Goal: Transaction & Acquisition: Obtain resource

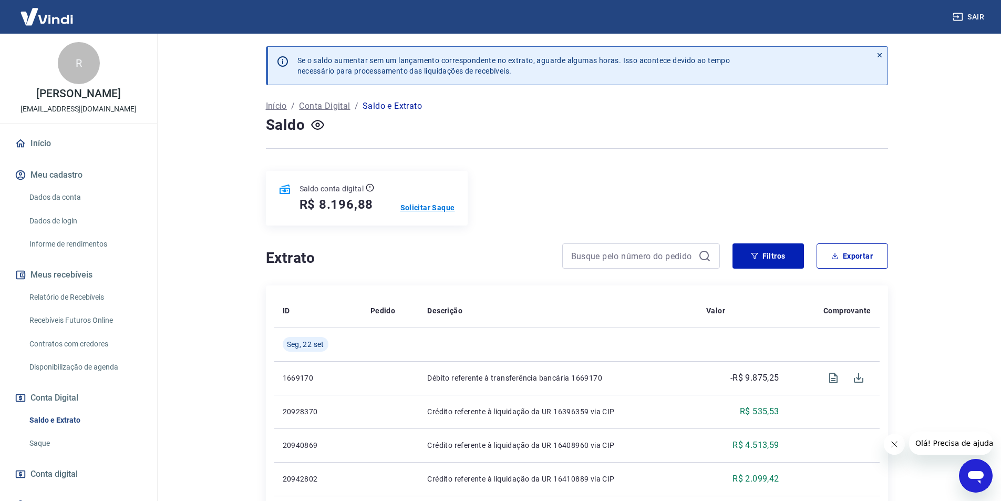
click at [451, 209] on p "Solicitar Saque" at bounding box center [427, 207] width 55 height 11
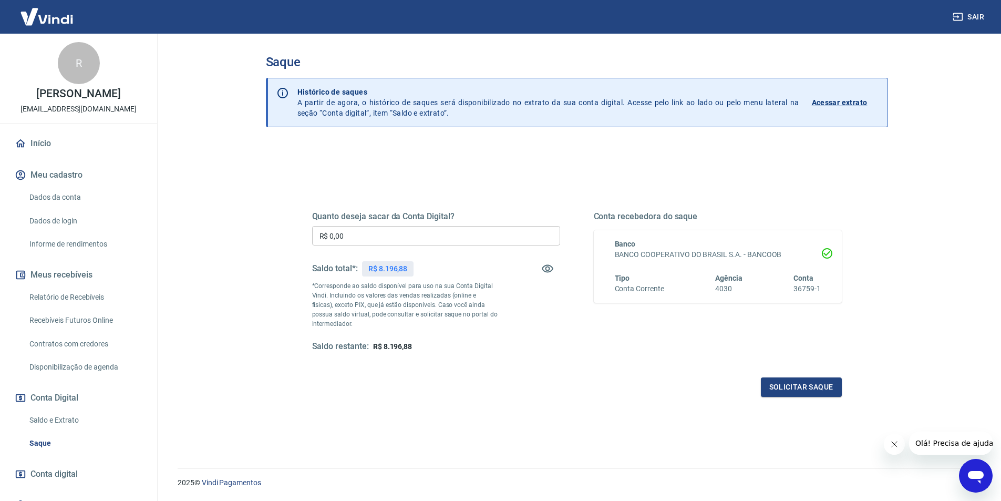
click at [418, 238] on input "R$ 0,00" at bounding box center [436, 235] width 248 height 19
type input "R$ 8.196,88"
click at [794, 391] on button "Solicitar saque" at bounding box center [801, 386] width 81 height 19
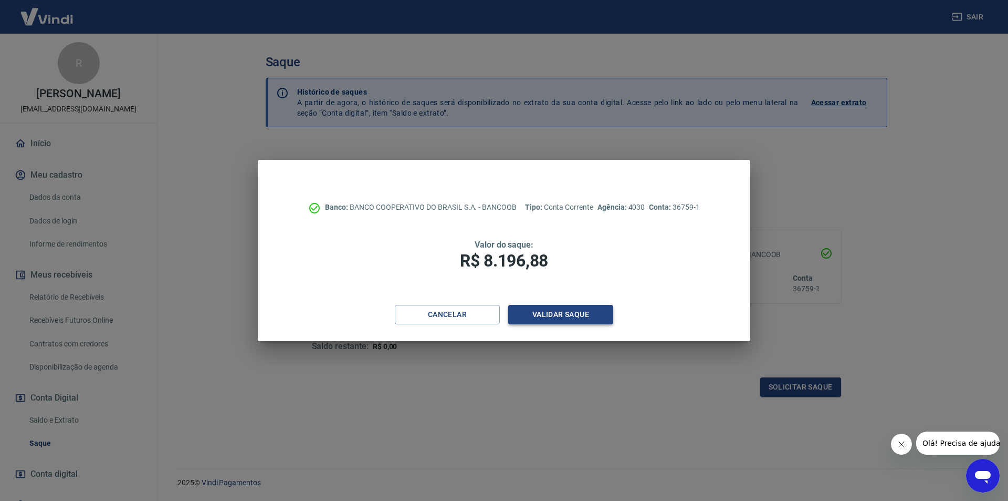
click at [577, 310] on button "Validar saque" at bounding box center [560, 314] width 105 height 19
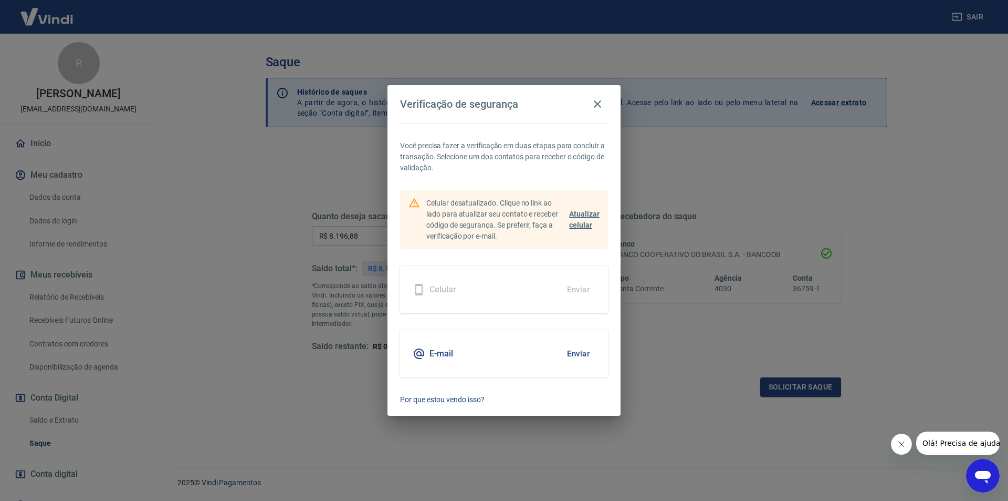
click at [578, 220] on span "Atualizar celular" at bounding box center [584, 219] width 30 height 19
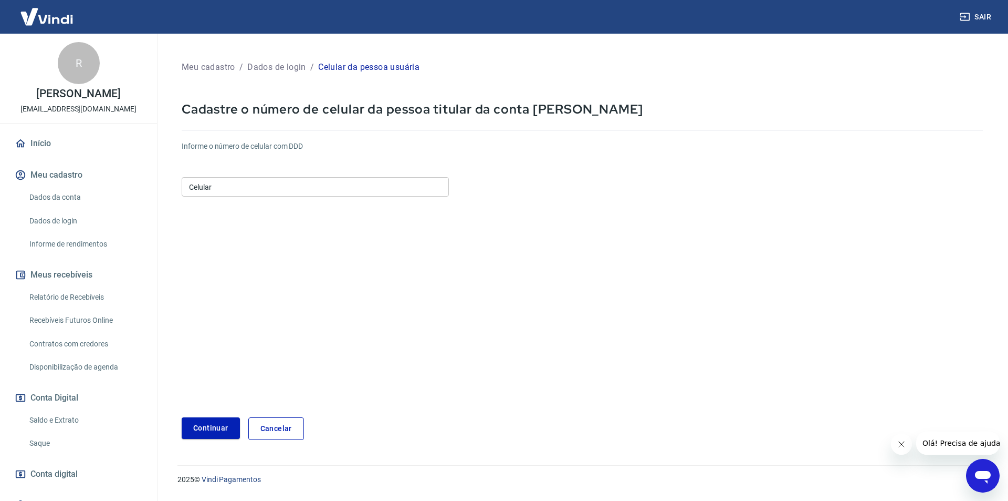
click at [260, 183] on input "Celular" at bounding box center [315, 186] width 267 height 19
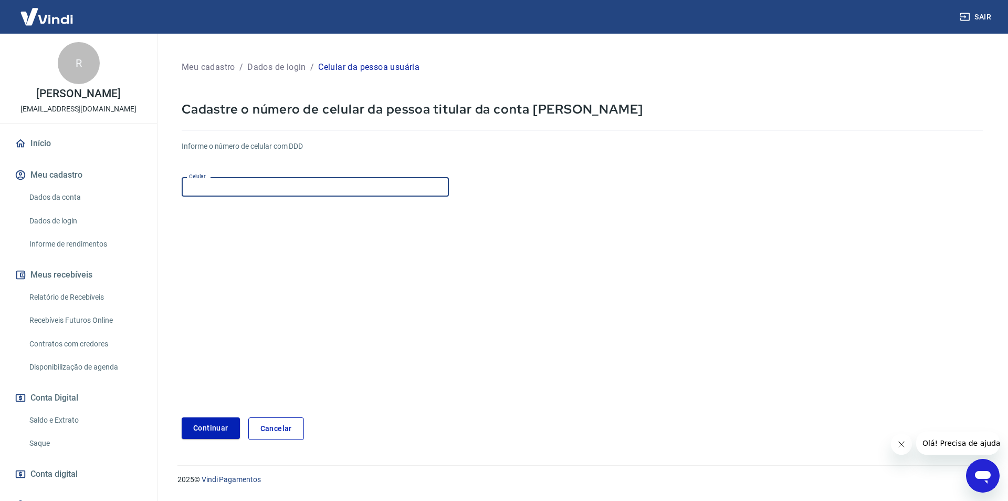
type input "(32) 98888-8864"
click at [223, 425] on button "Continuar" at bounding box center [211, 428] width 58 height 22
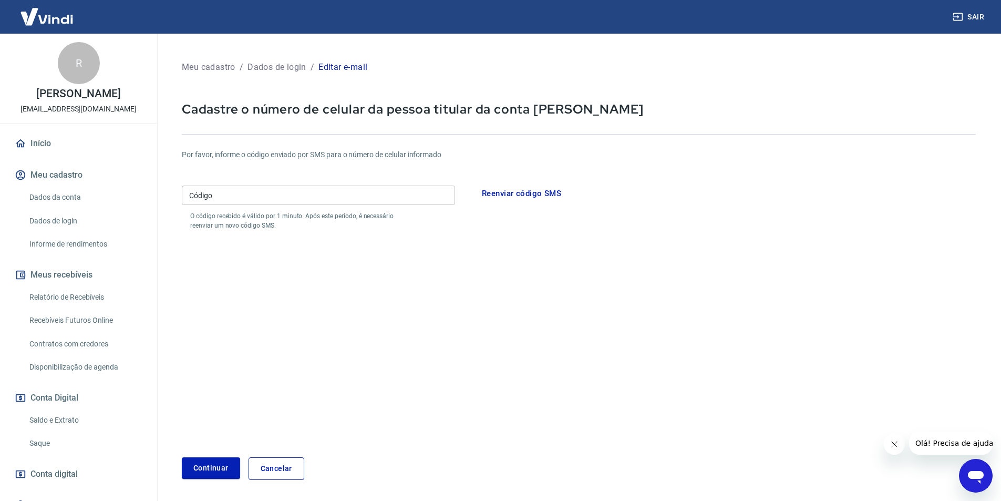
click at [295, 199] on input "Código" at bounding box center [318, 194] width 273 height 19
click at [302, 195] on input "Código" at bounding box center [318, 194] width 273 height 19
type input "32988922561"
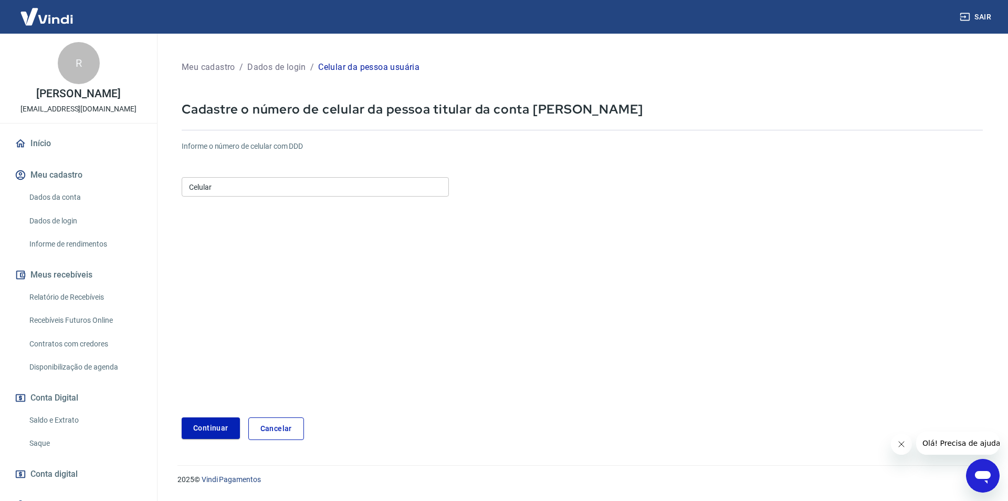
click at [273, 191] on input "Celular" at bounding box center [315, 186] width 267 height 19
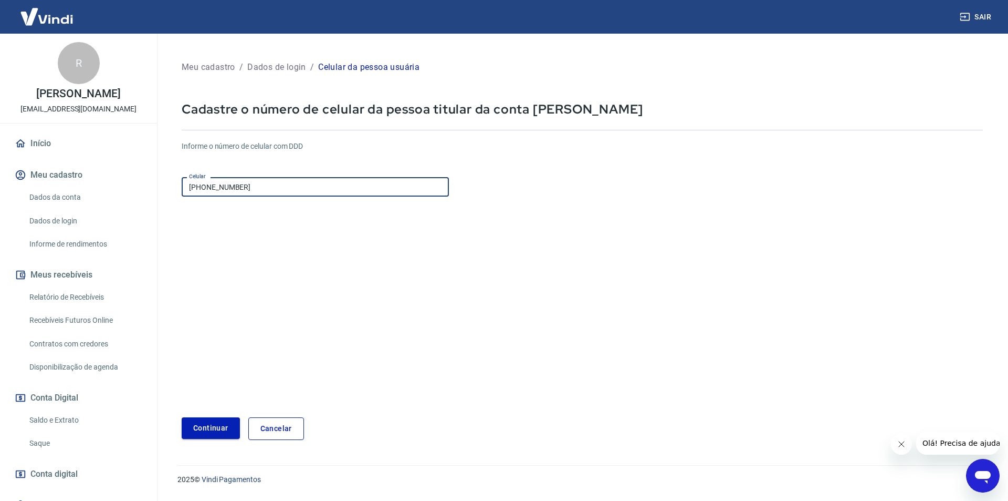
type input "(32) 98892-2561"
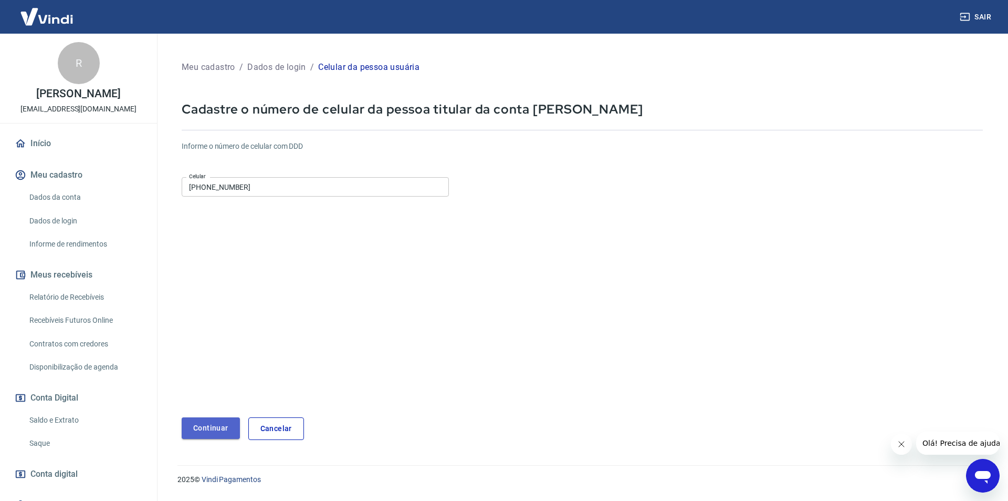
click at [210, 424] on button "Continuar" at bounding box center [211, 428] width 58 height 22
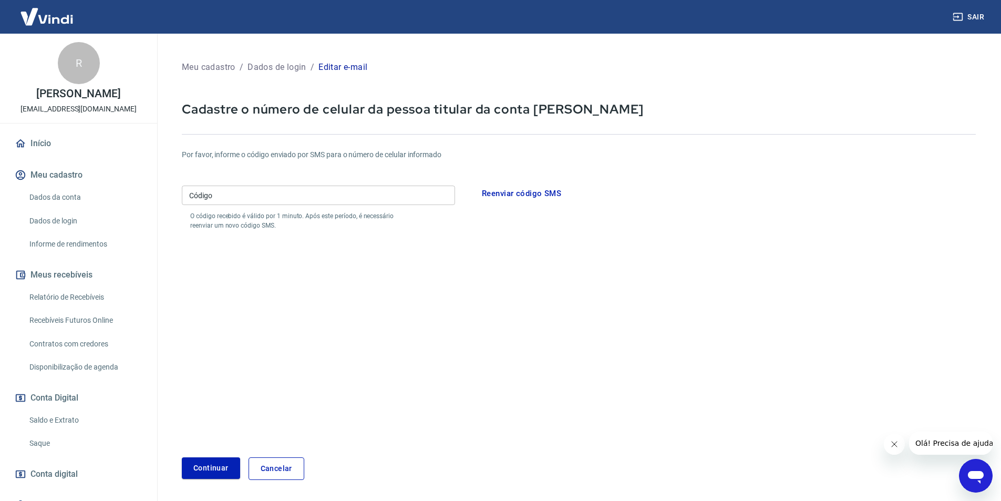
click at [299, 201] on input "Código" at bounding box center [318, 194] width 273 height 19
click at [292, 200] on input "Código" at bounding box center [318, 194] width 273 height 19
type input "961676"
click at [220, 479] on div "Continuar" at bounding box center [211, 468] width 58 height 23
click at [221, 469] on button "Continuar" at bounding box center [211, 468] width 58 height 22
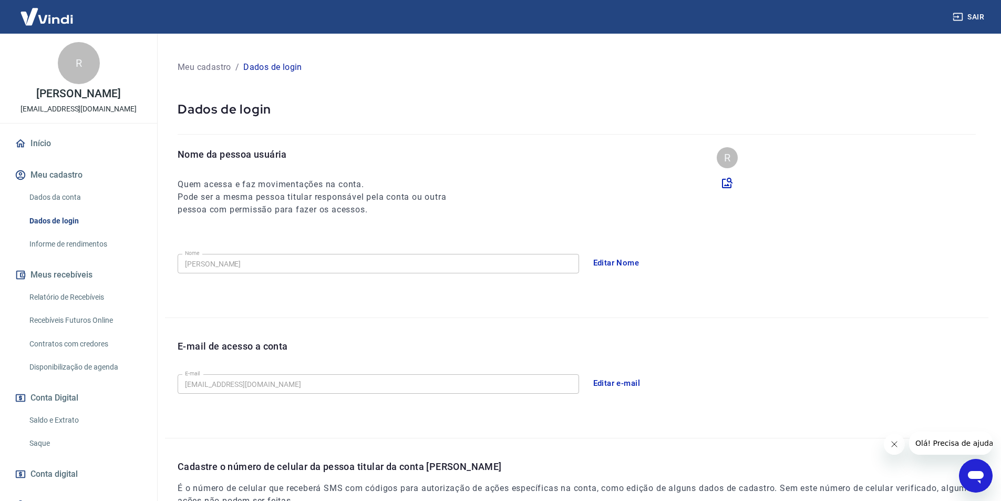
click at [623, 382] on button "Editar e-mail" at bounding box center [616, 383] width 59 height 22
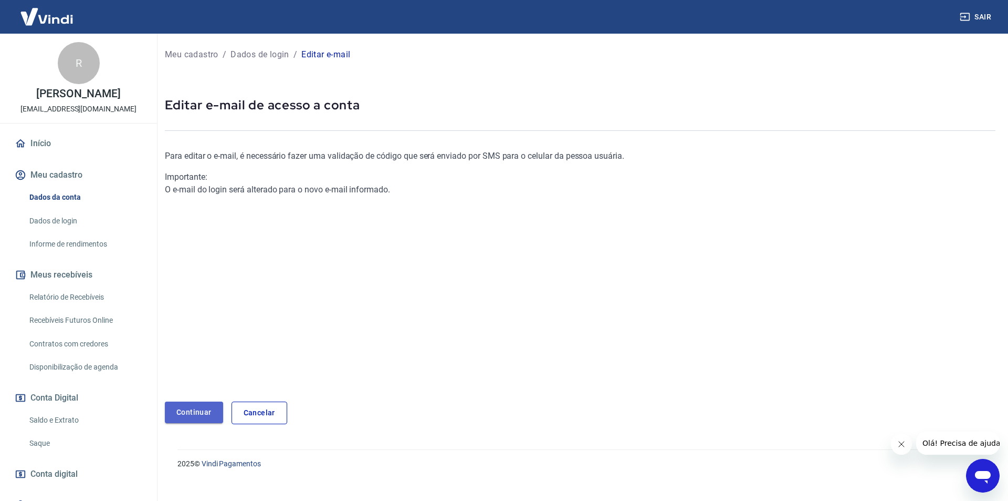
click at [215, 410] on link "Continuar" at bounding box center [194, 412] width 58 height 22
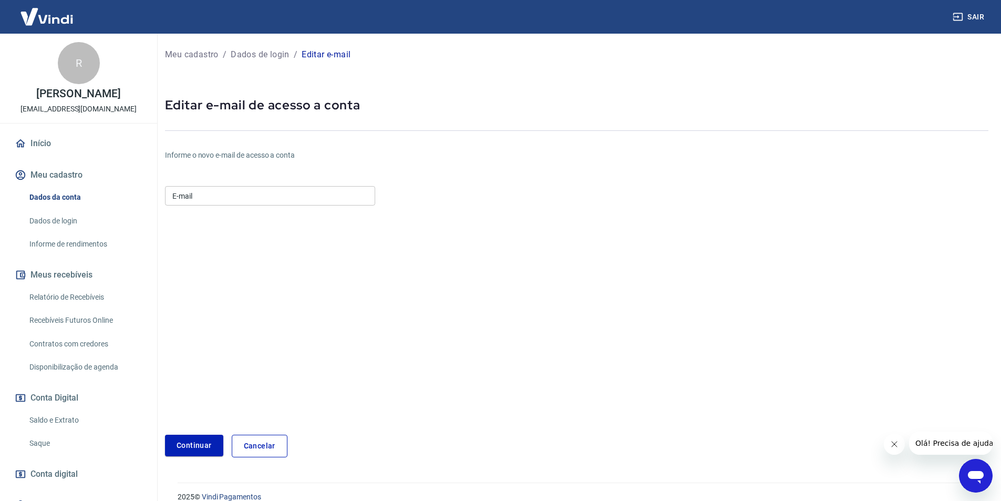
click at [227, 198] on input "E-mail" at bounding box center [270, 195] width 210 height 19
type input "libertasrosasmg@gmail.com"
click at [200, 440] on button "Continuar" at bounding box center [194, 445] width 58 height 22
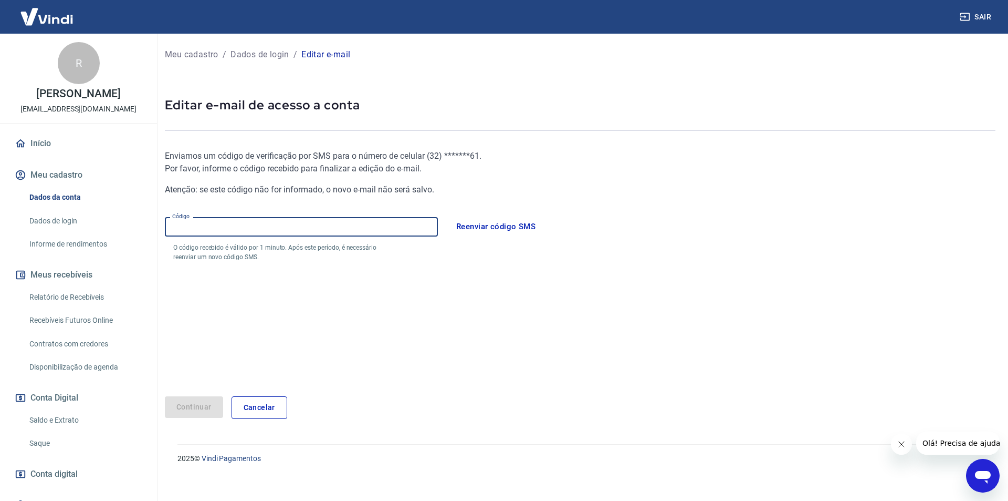
click at [262, 227] on input "Código" at bounding box center [301, 226] width 273 height 19
type input "283459"
click at [206, 410] on button "Continuar" at bounding box center [194, 407] width 58 height 22
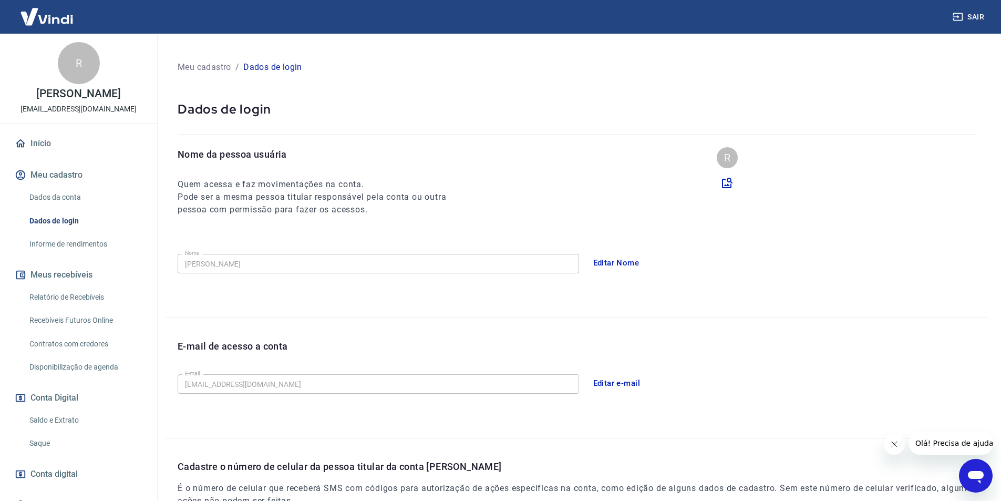
click at [58, 144] on link "Início" at bounding box center [79, 143] width 132 height 23
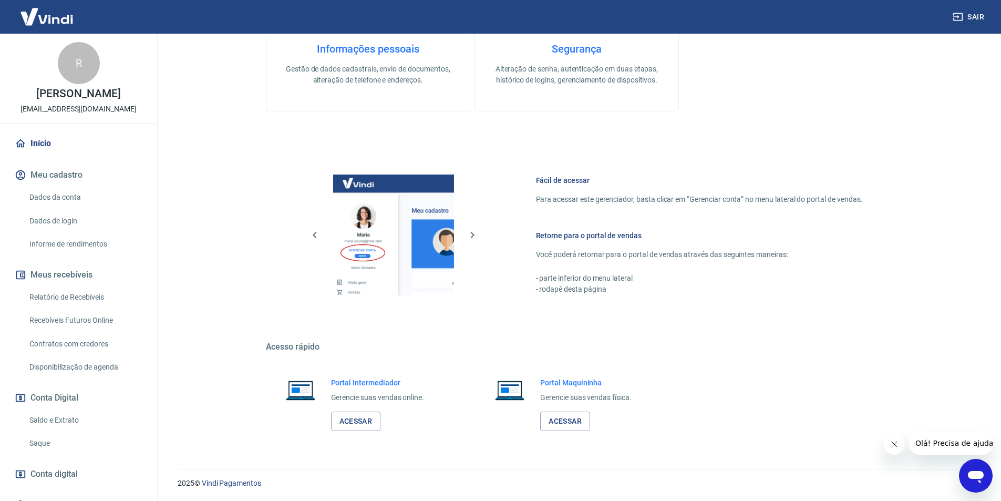
scroll to position [318, 0]
click at [367, 422] on link "Acessar" at bounding box center [356, 420] width 50 height 19
click at [370, 423] on link "Acessar" at bounding box center [356, 420] width 50 height 19
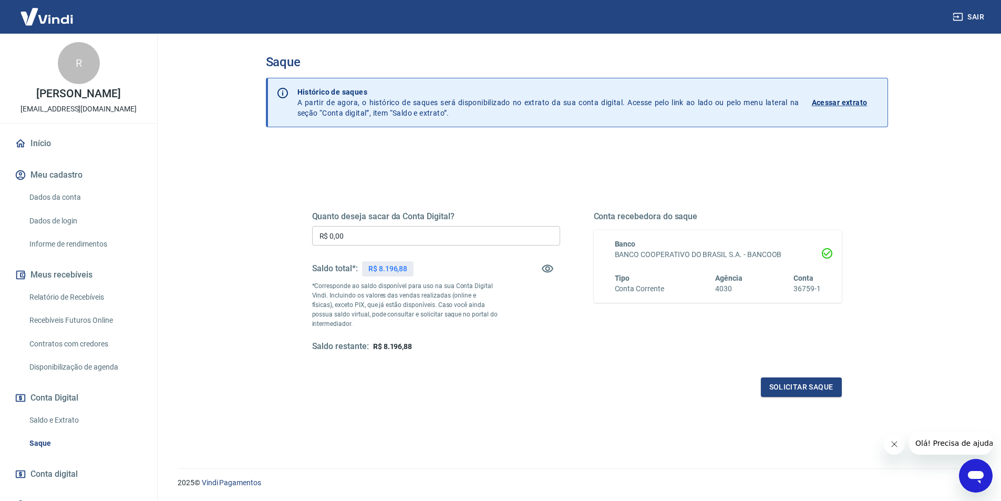
click at [446, 240] on input "R$ 0,00" at bounding box center [436, 235] width 248 height 19
type input "R$ 8.196,88"
click at [796, 387] on button "Solicitar saque" at bounding box center [801, 386] width 81 height 19
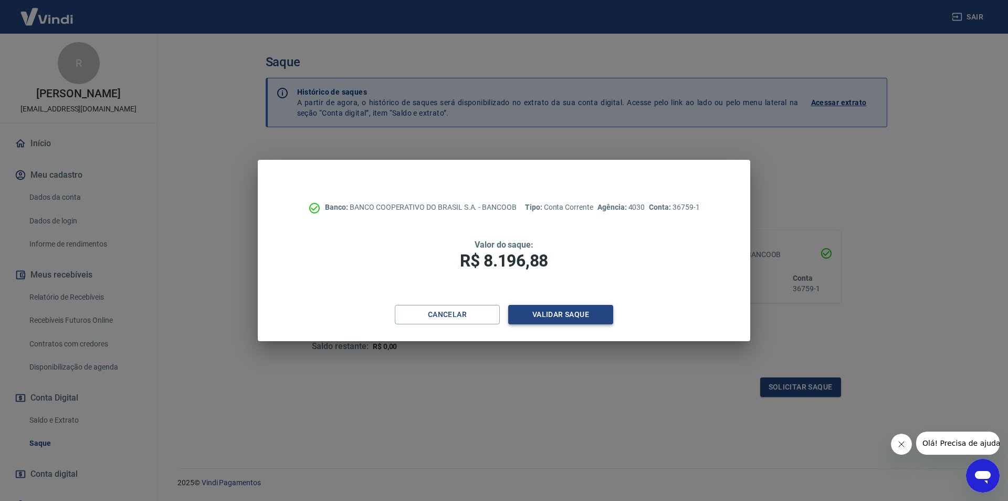
click at [575, 311] on button "Validar saque" at bounding box center [560, 314] width 105 height 19
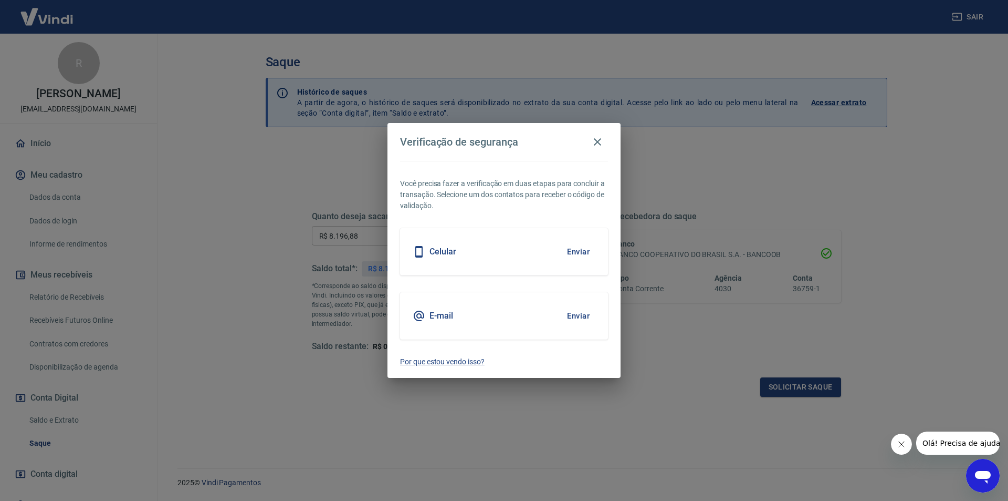
click at [575, 308] on button "Enviar" at bounding box center [578, 316] width 34 height 22
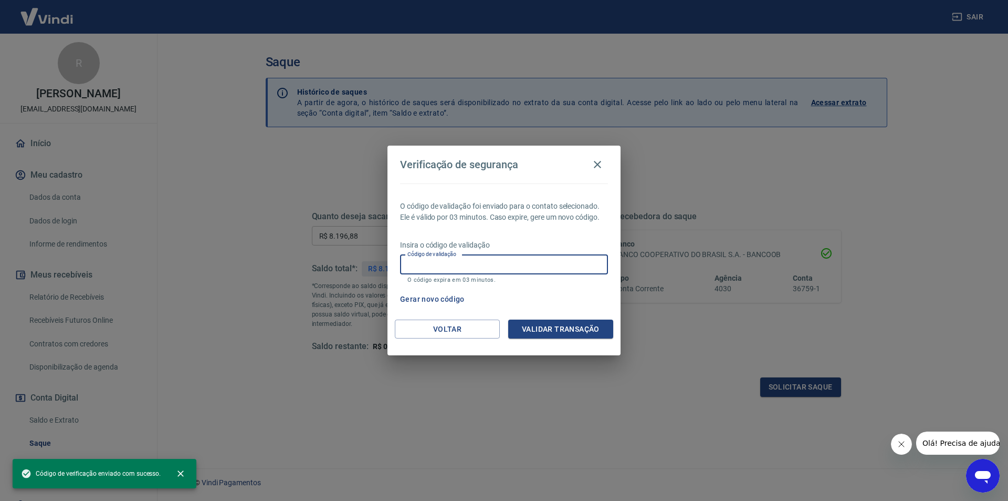
click at [528, 266] on input "Código de validação" at bounding box center [504, 264] width 208 height 19
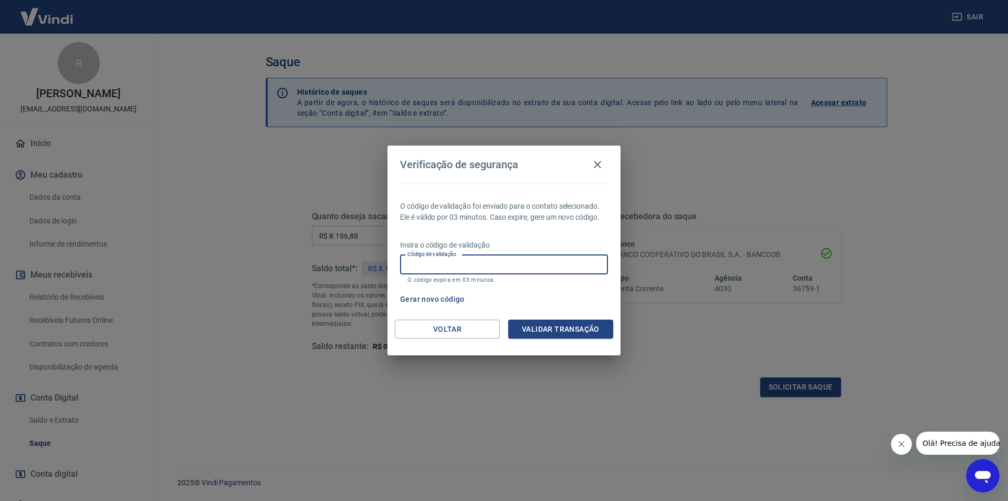
click at [517, 262] on input "Código de validação" at bounding box center [504, 264] width 208 height 19
type input "793070"
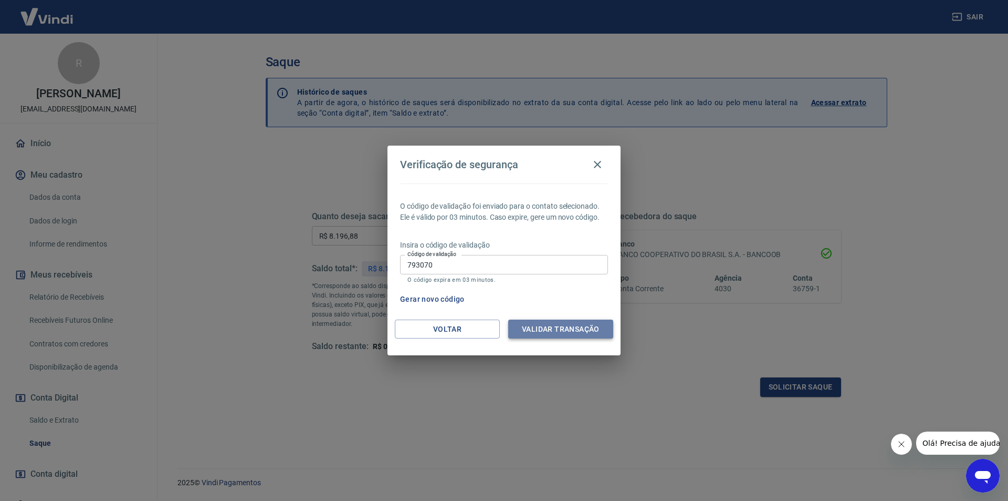
click at [558, 329] on button "Validar transação" at bounding box center [560, 328] width 105 height 19
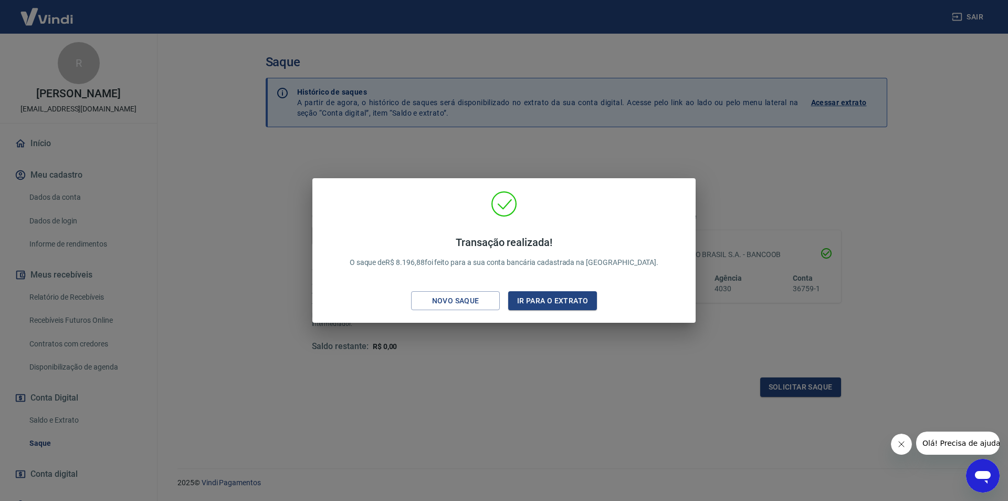
click at [511, 153] on div "Transação realizada! O saque de R$ 8.196,88 foi feito para a sua conta bancária…" at bounding box center [504, 250] width 1008 height 501
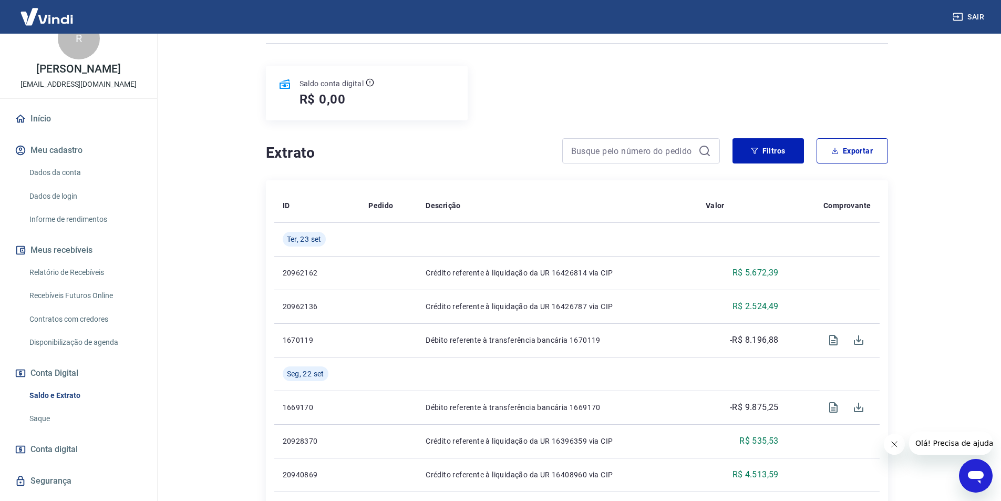
scroll to position [48, 0]
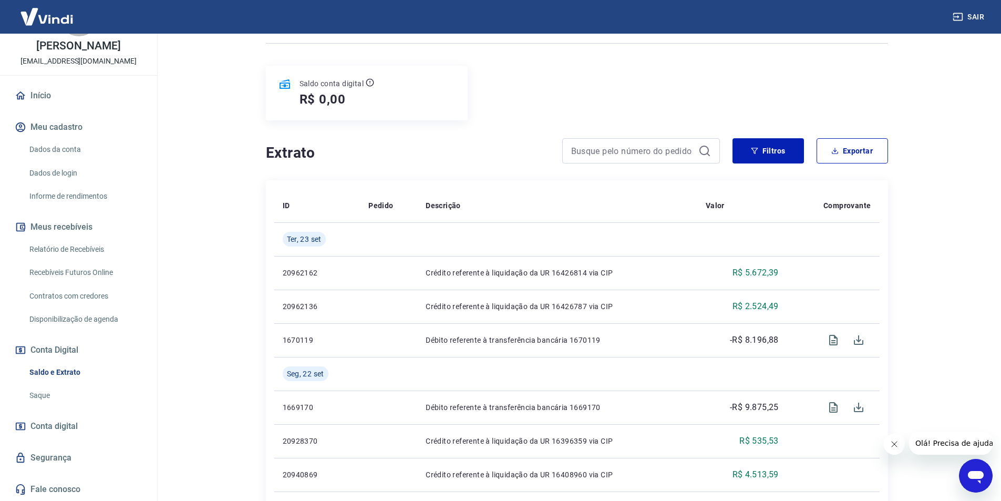
click at [93, 246] on link "Relatório de Recebíveis" at bounding box center [84, 249] width 119 height 22
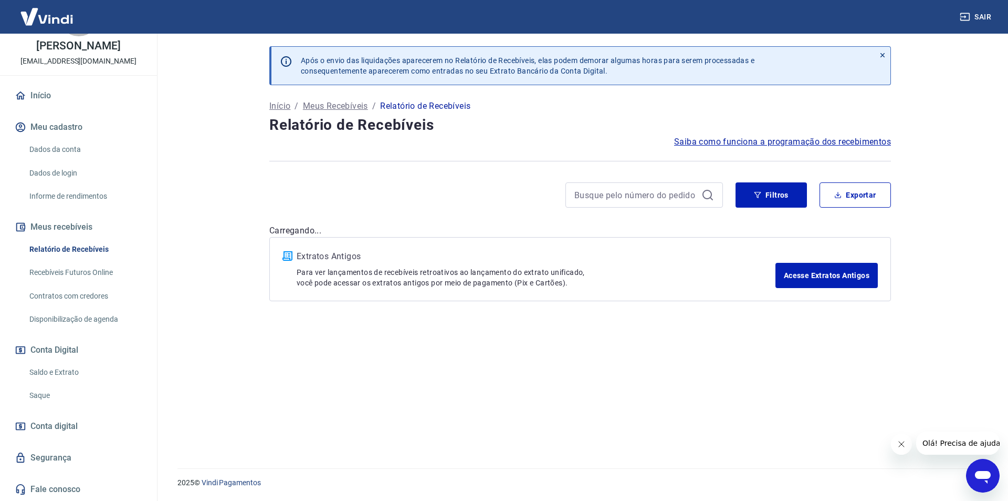
click at [96, 270] on link "Recebíveis Futuros Online" at bounding box center [84, 273] width 119 height 22
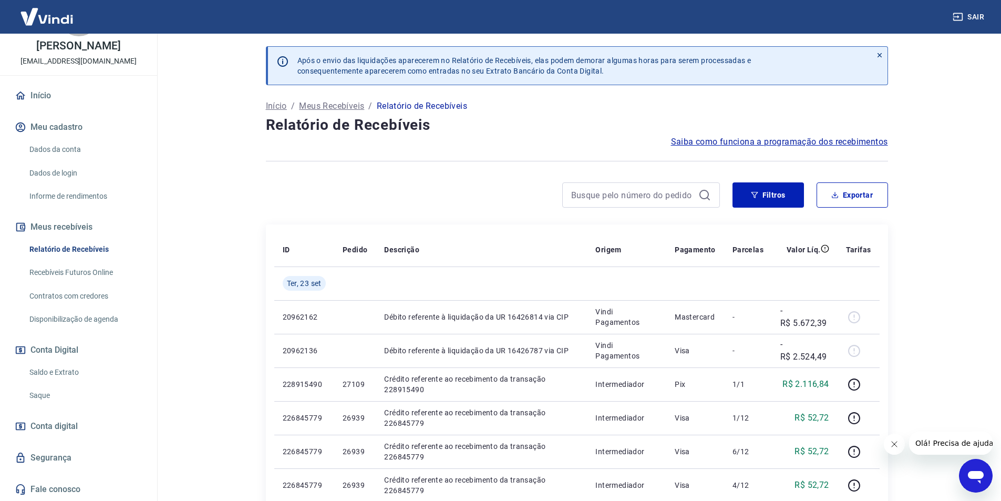
click at [101, 273] on link "Recebíveis Futuros Online" at bounding box center [84, 273] width 119 height 22
